Goal: Check status: Check status

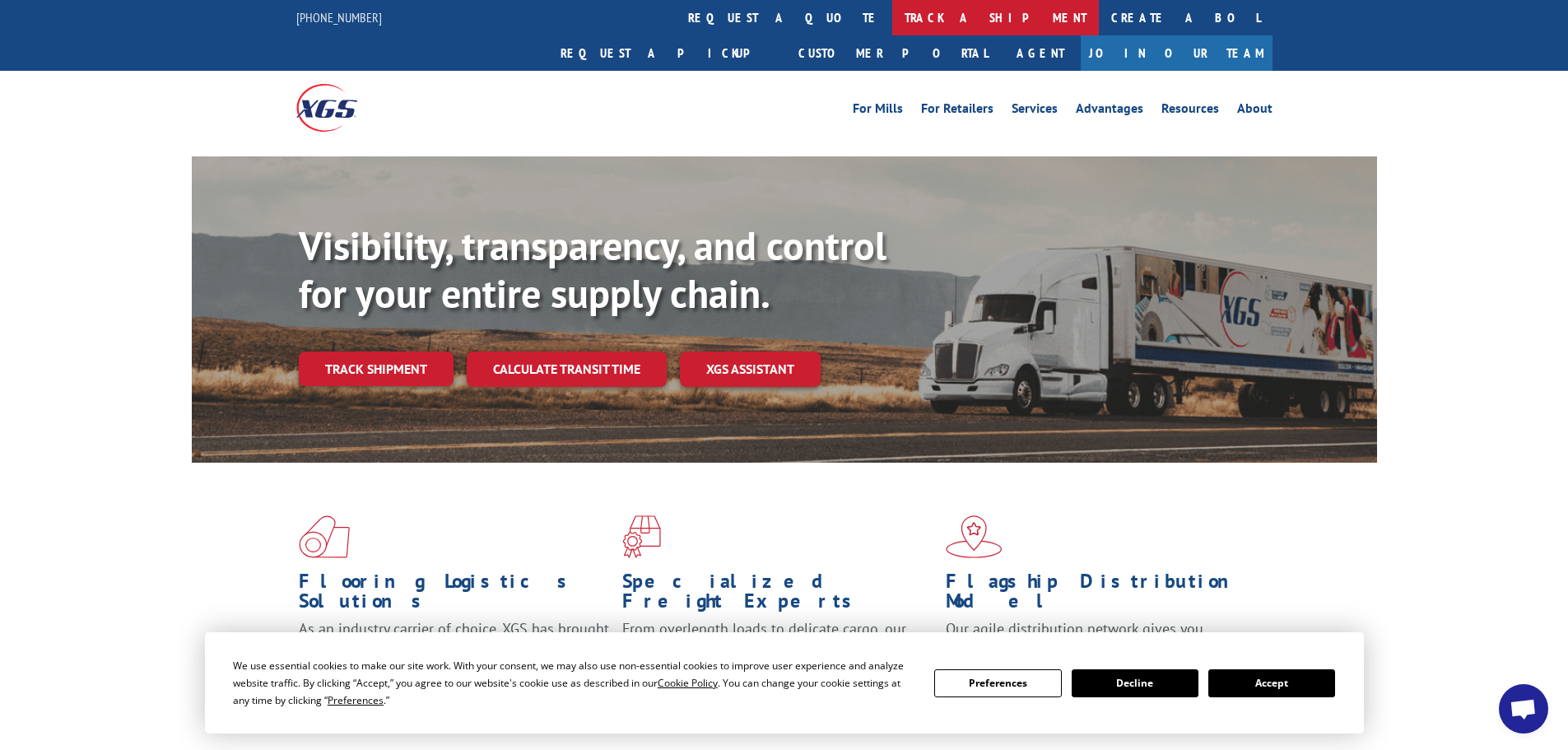
click at [893, 16] on link "track a shipment" at bounding box center [996, 17] width 206 height 36
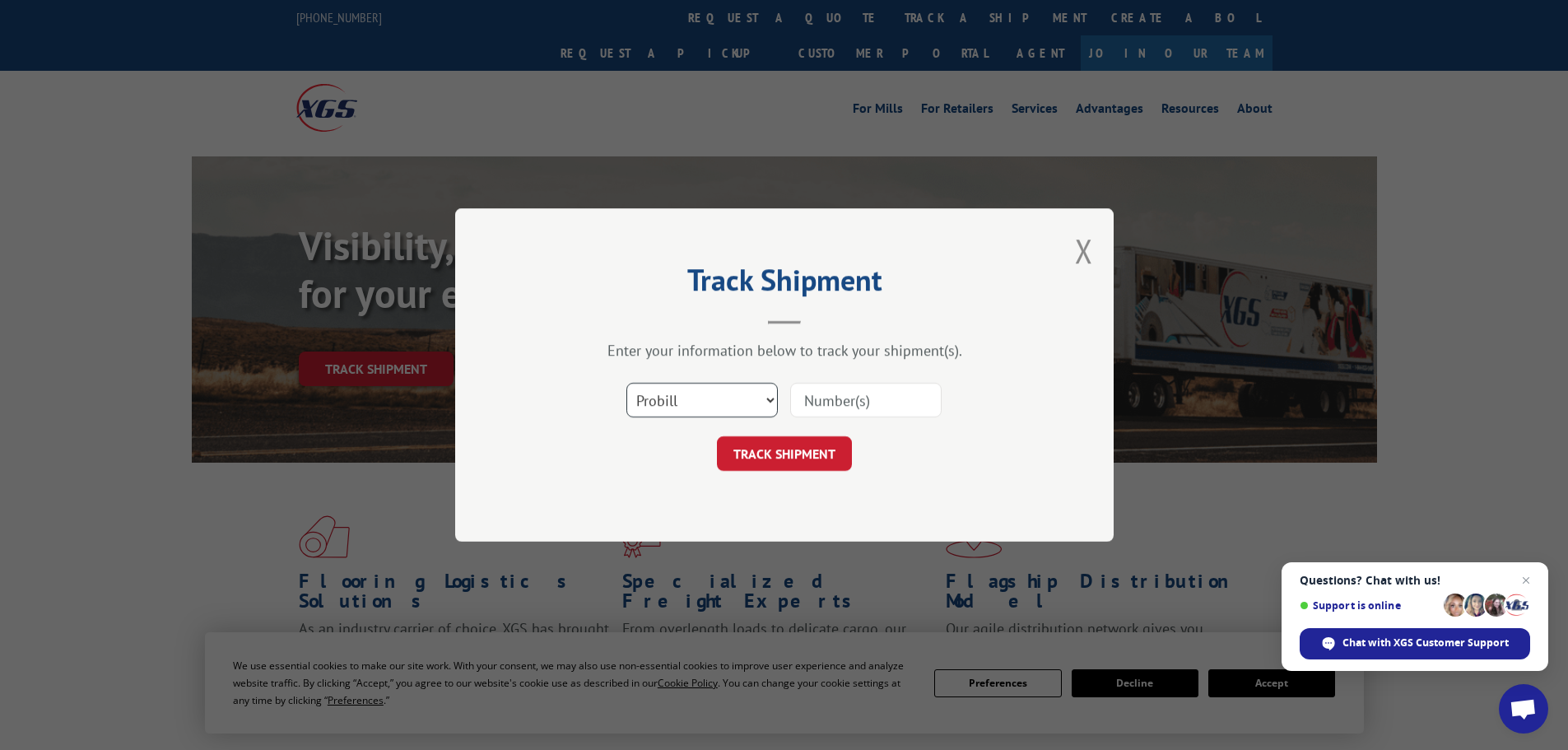
click at [699, 399] on select "Select category... Probill BOL PO" at bounding box center [702, 401] width 151 height 35
select select "bol"
click at [627, 383] on select "Select category... Probill BOL PO" at bounding box center [702, 401] width 151 height 35
click at [865, 396] on input at bounding box center [865, 401] width 151 height 35
paste input "5524061"
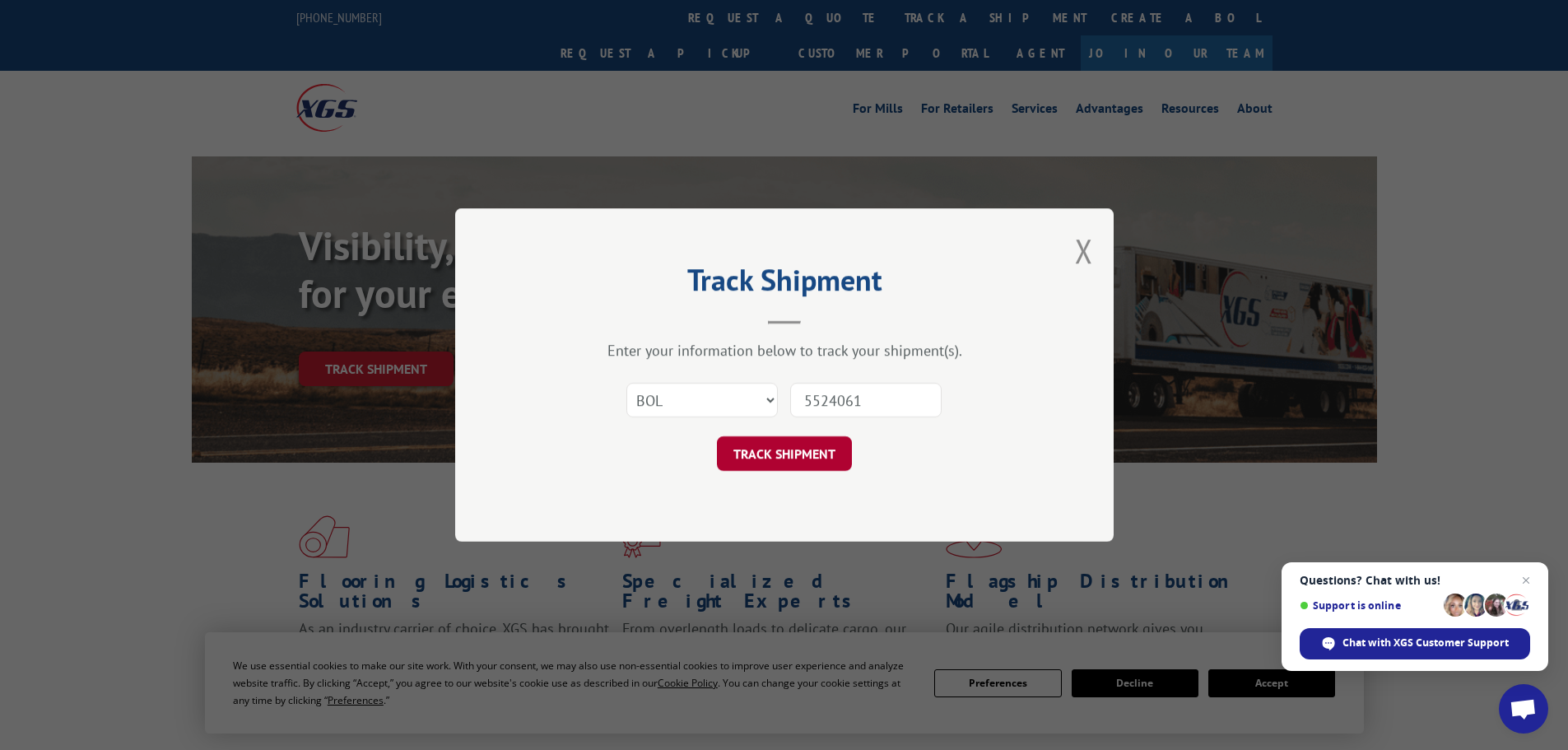
type input "5524061"
click at [789, 453] on button "TRACK SHIPMENT" at bounding box center [784, 453] width 135 height 35
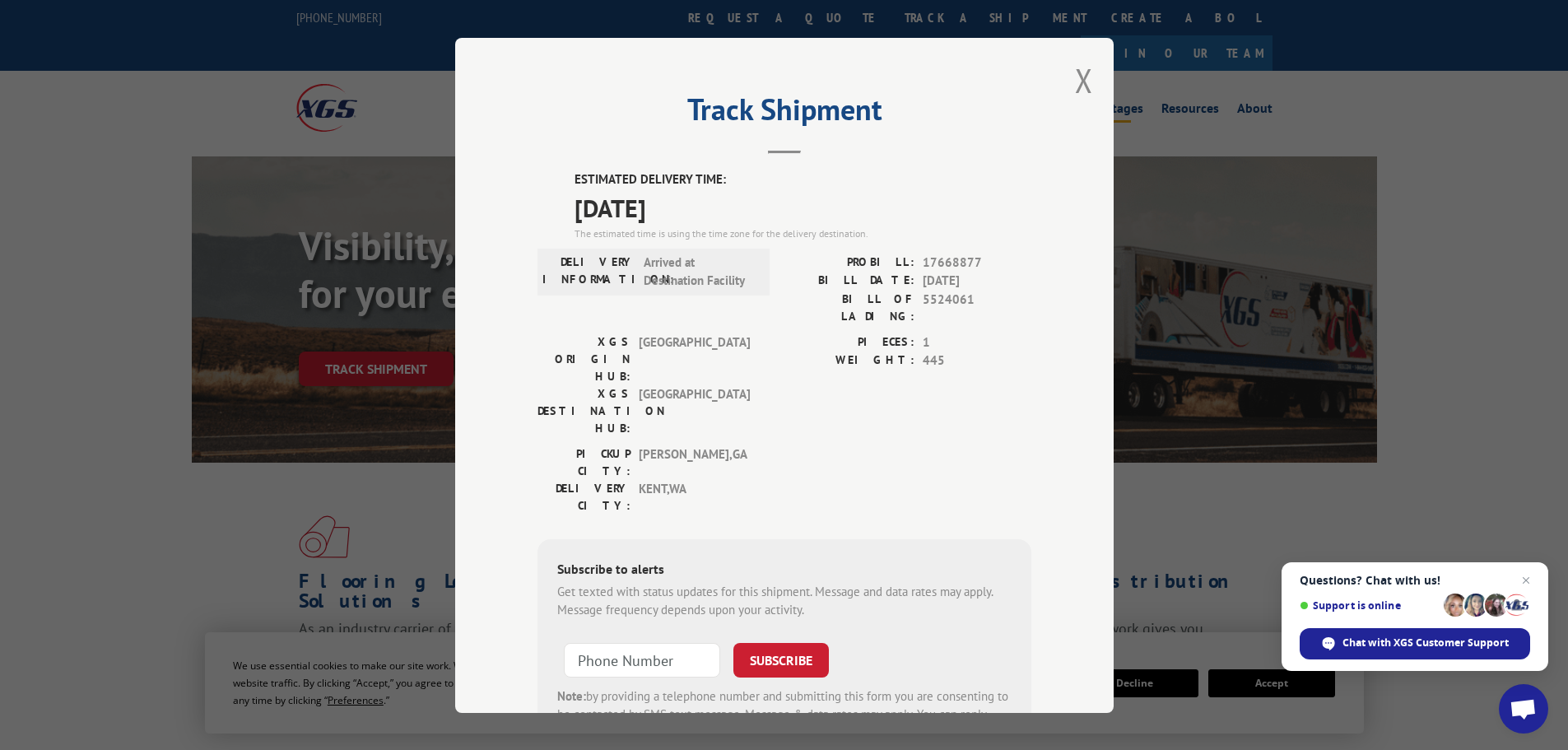
click at [1078, 80] on button "Close modal" at bounding box center [1084, 80] width 18 height 44
